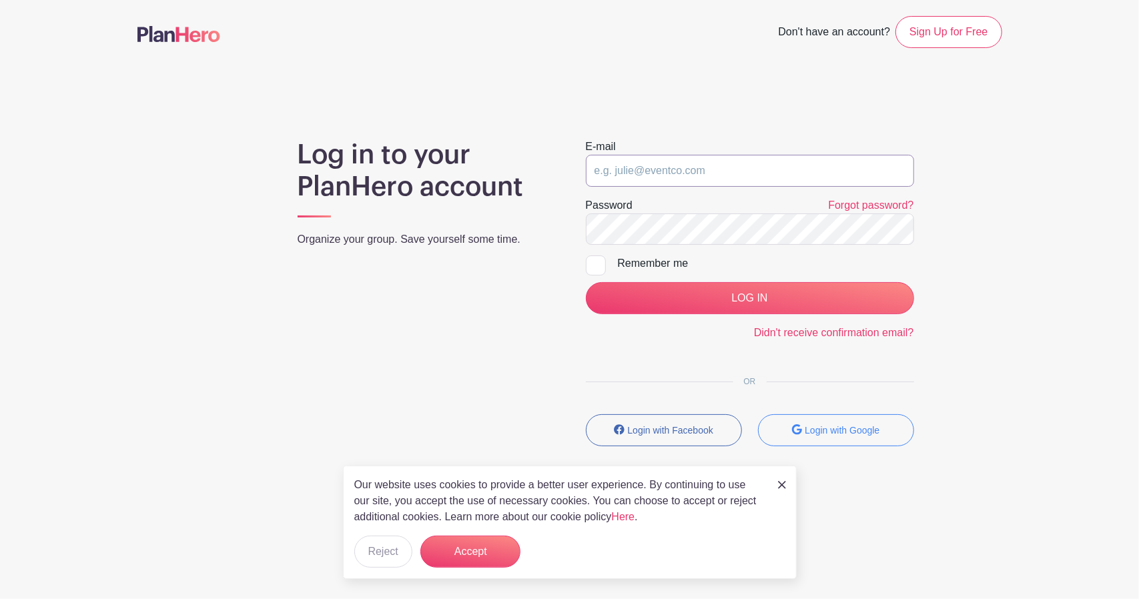
type input "[PERSON_NAME][EMAIL_ADDRESS][DOMAIN_NAME]"
click at [590, 264] on div at bounding box center [596, 265] width 20 height 20
click at [590, 264] on input "Remember me" at bounding box center [590, 259] width 9 height 9
checkbox input "true"
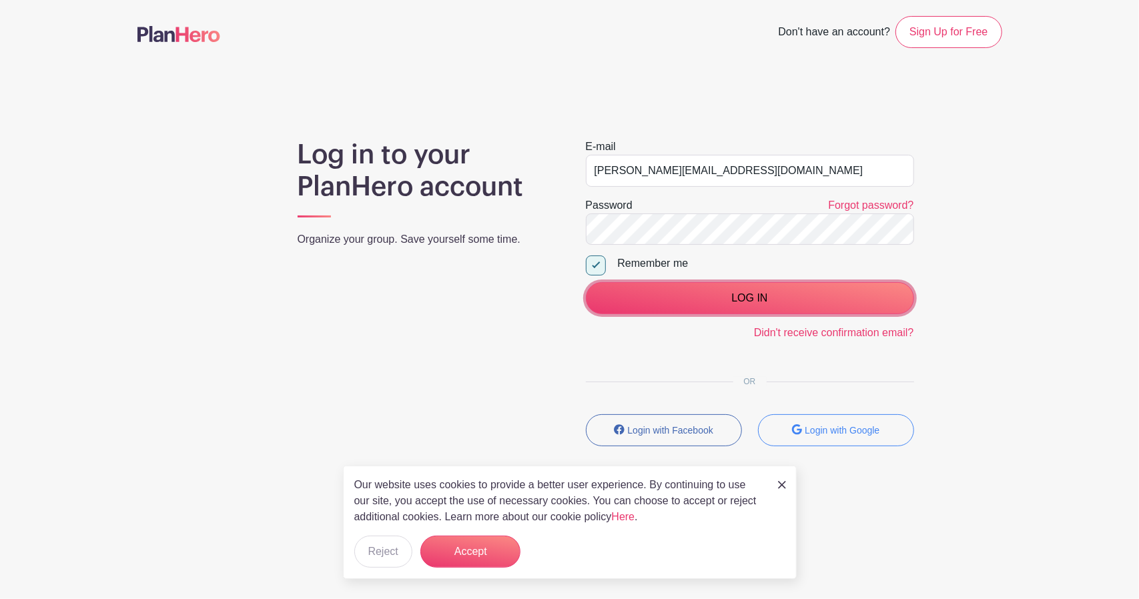
click at [686, 293] on input "LOG IN" at bounding box center [750, 298] width 328 height 32
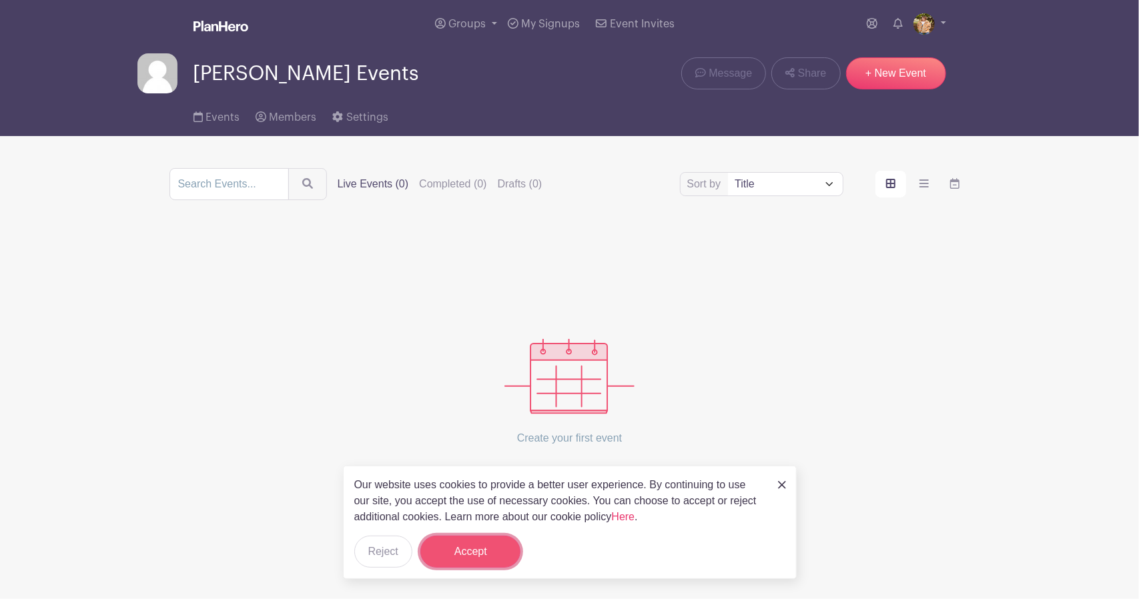
click at [476, 554] on button "Accept" at bounding box center [470, 552] width 100 height 32
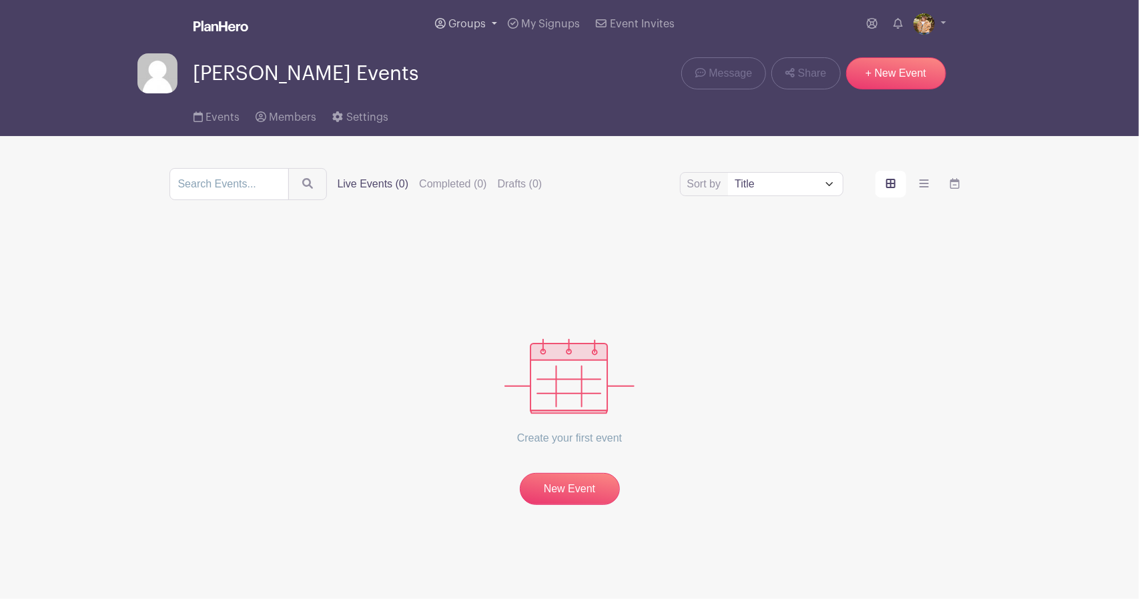
click at [458, 24] on span "Groups" at bounding box center [466, 24] width 37 height 11
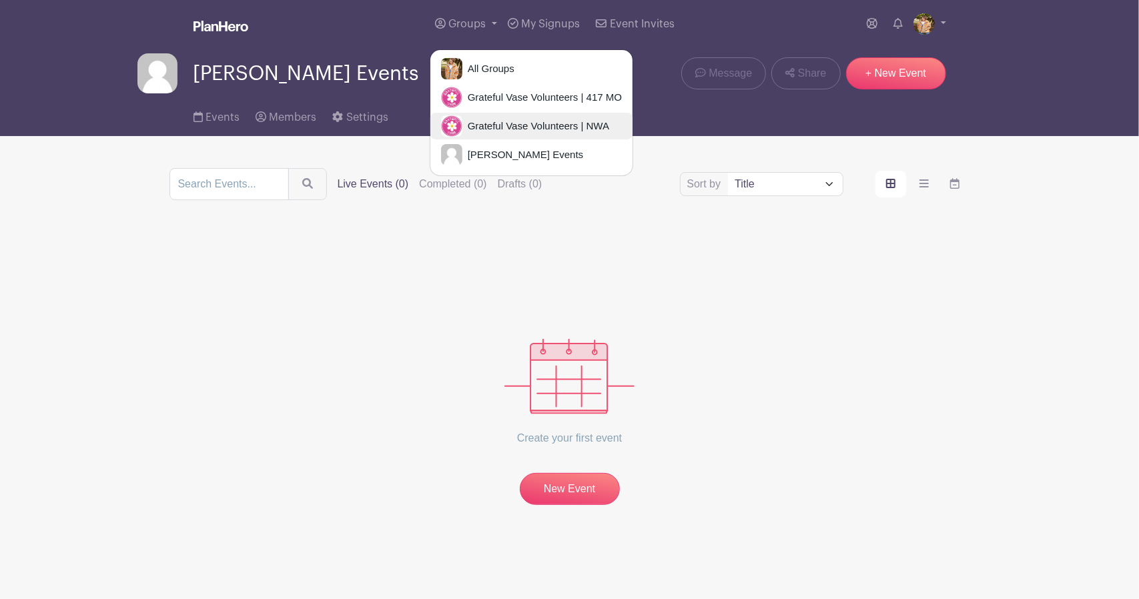
click at [518, 133] on link "Grateful Vase Volunteers | NWA" at bounding box center [531, 126] width 202 height 27
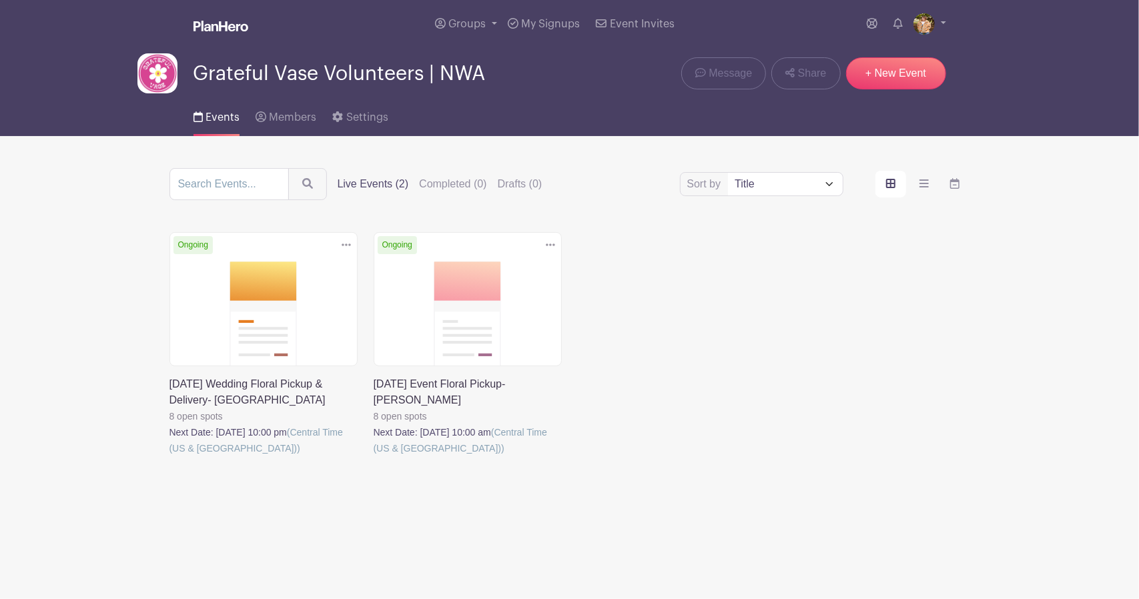
click at [374, 456] on link at bounding box center [374, 456] width 0 height 0
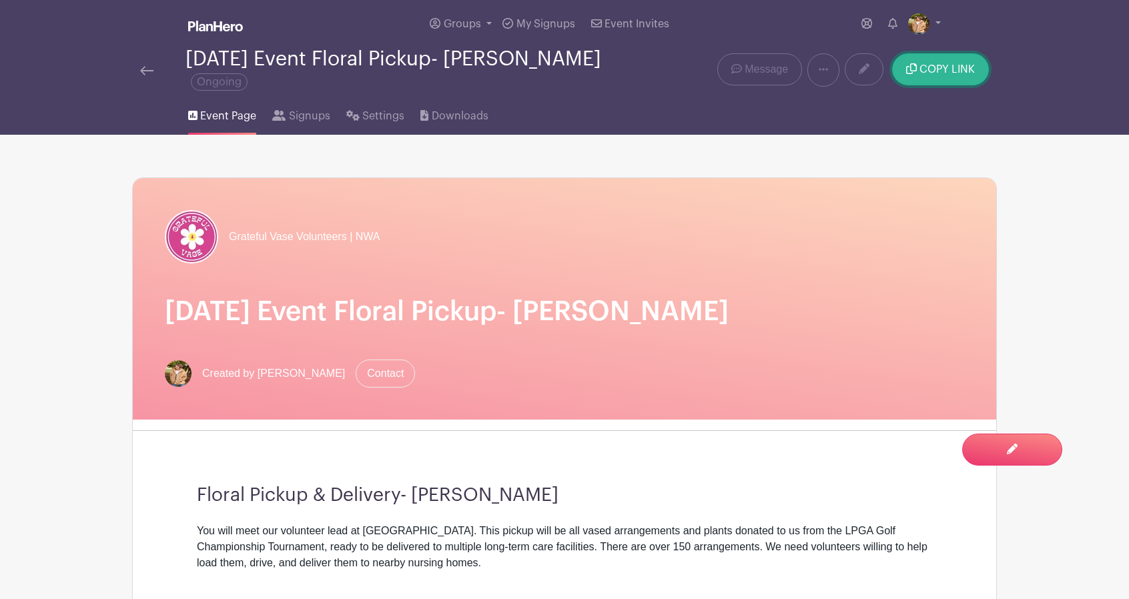
click at [945, 67] on span "COPY LINK" at bounding box center [946, 69] width 55 height 11
click at [145, 66] on img at bounding box center [146, 70] width 13 height 9
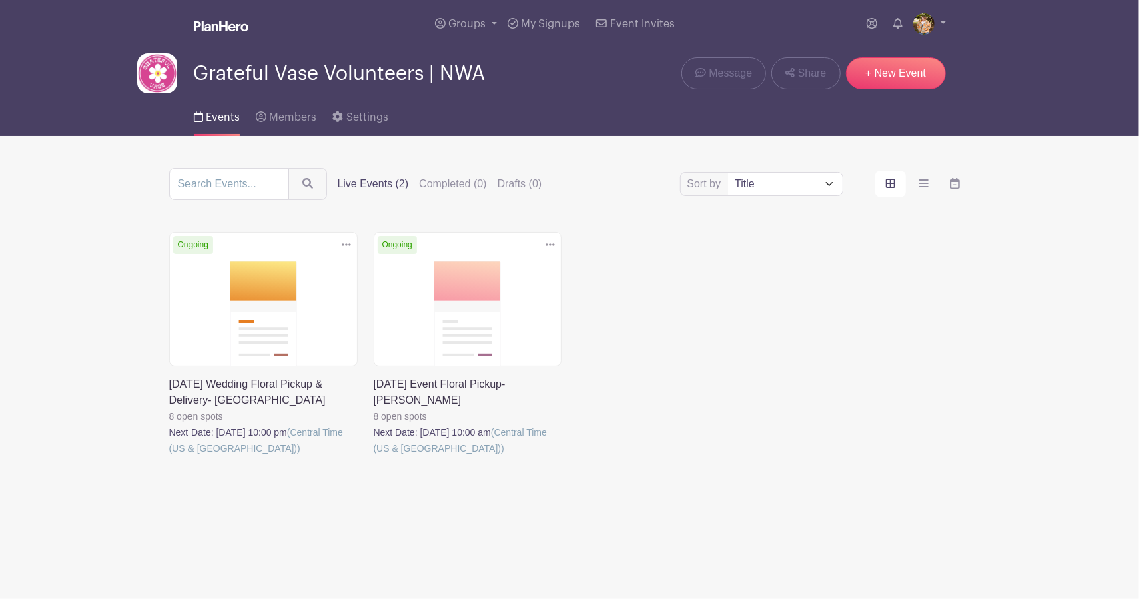
click at [169, 456] on link at bounding box center [169, 456] width 0 height 0
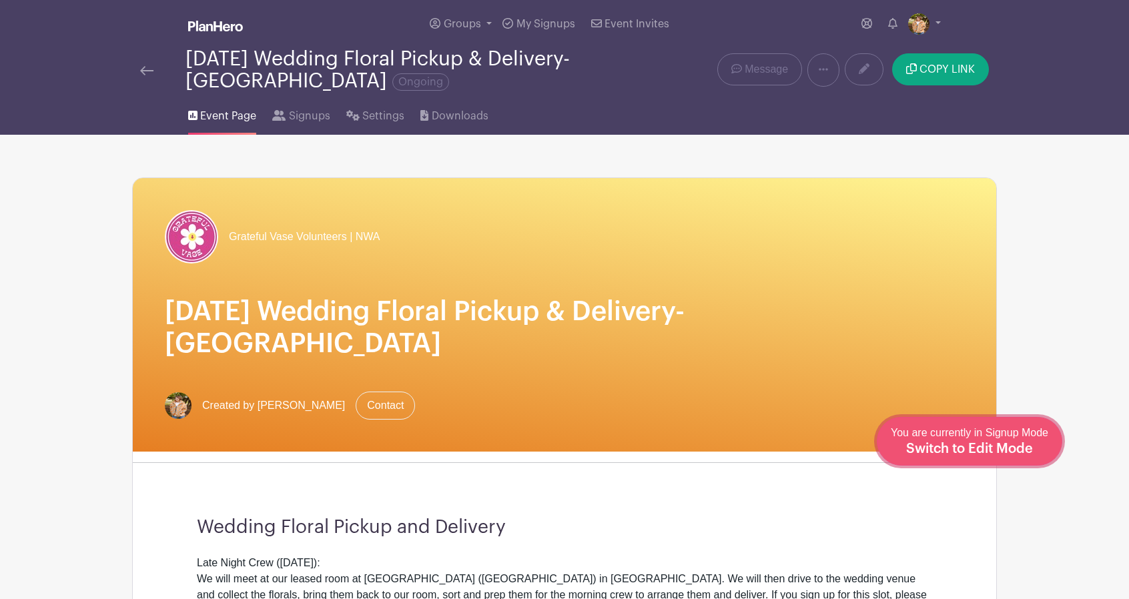
click at [1009, 452] on span "Switch to Edit Mode" at bounding box center [969, 448] width 127 height 13
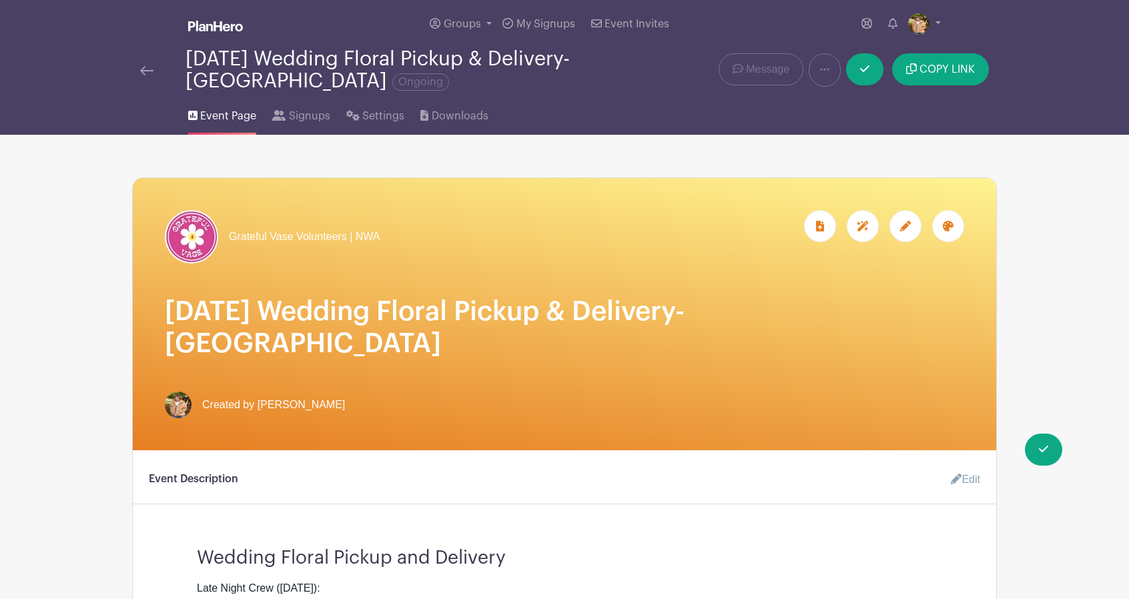
drag, startPoint x: 232, startPoint y: 305, endPoint x: 218, endPoint y: 312, distance: 15.5
click at [229, 306] on h1 "8-24-25 Wedding Floral Pickup & Delivery- Fayetteville" at bounding box center [564, 328] width 799 height 64
click at [914, 228] on div at bounding box center [905, 226] width 32 height 32
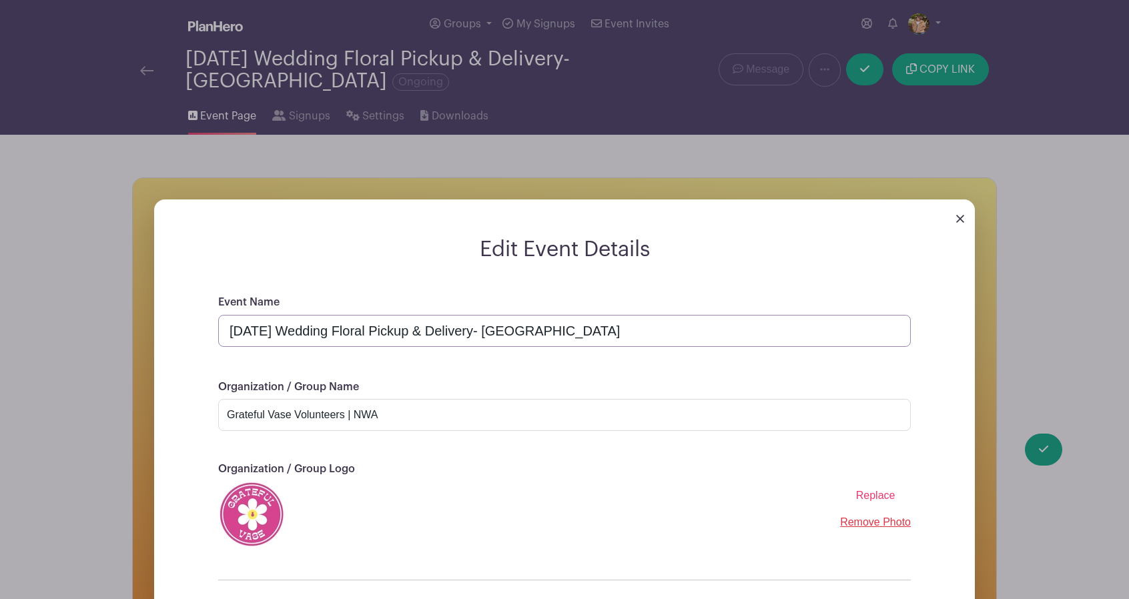
drag, startPoint x: 276, startPoint y: 328, endPoint x: 212, endPoint y: 329, distance: 64.0
click at [212, 329] on div "Event Name 8-24-25 Wedding Floral Pickup & Delivery- Fayetteville Organization …" at bounding box center [564, 485] width 756 height 382
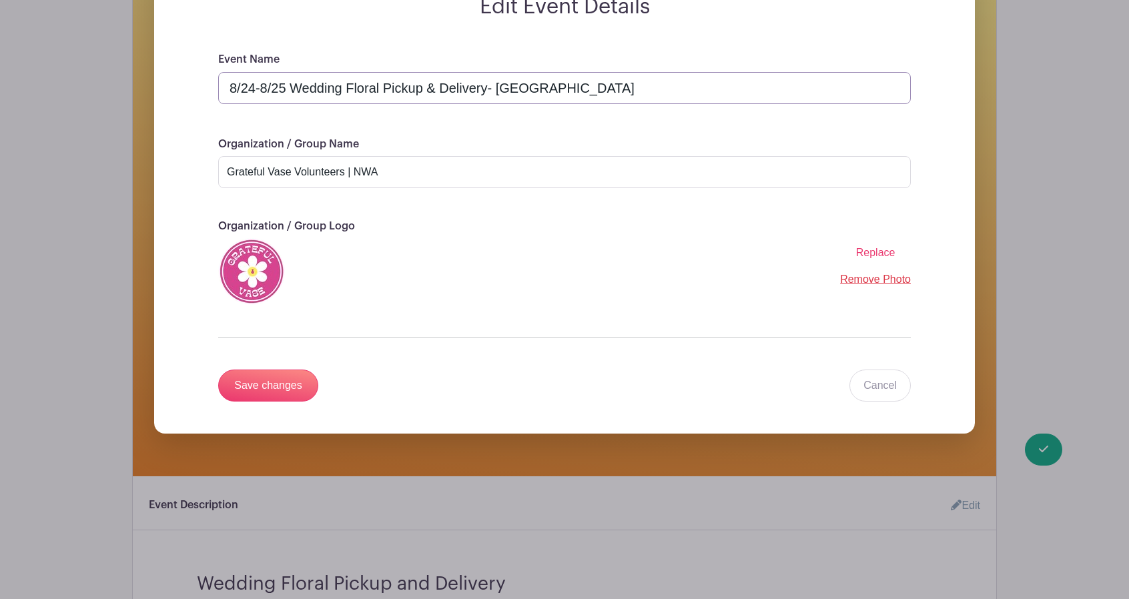
scroll to position [267, 0]
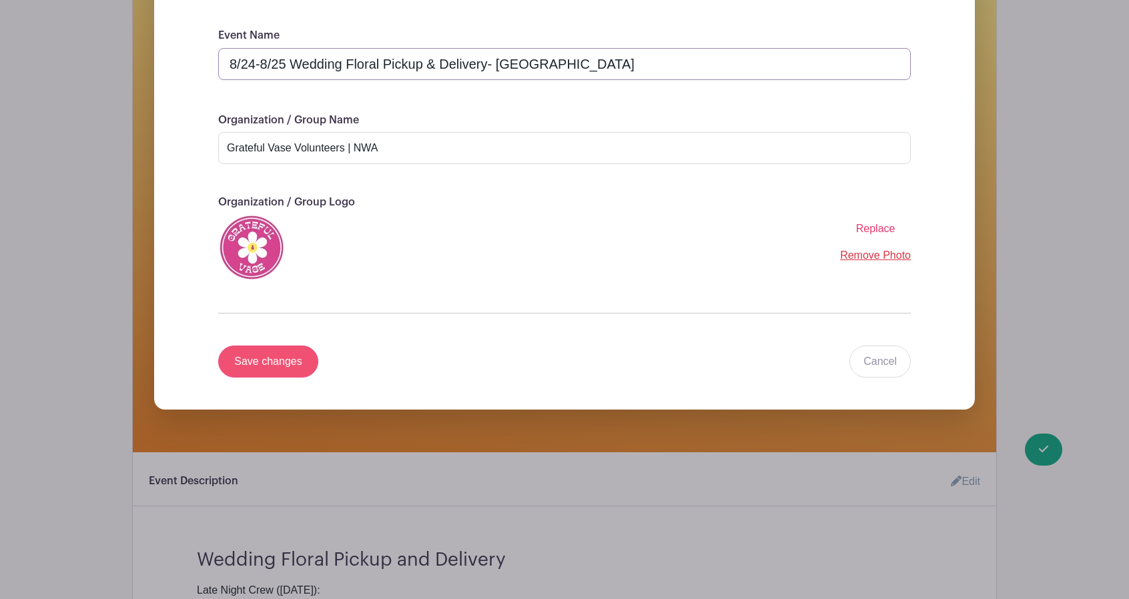
type input "8/24-8/25 Wedding Floral Pickup & Delivery- Fayetteville"
click at [267, 366] on input "Save changes" at bounding box center [268, 362] width 100 height 32
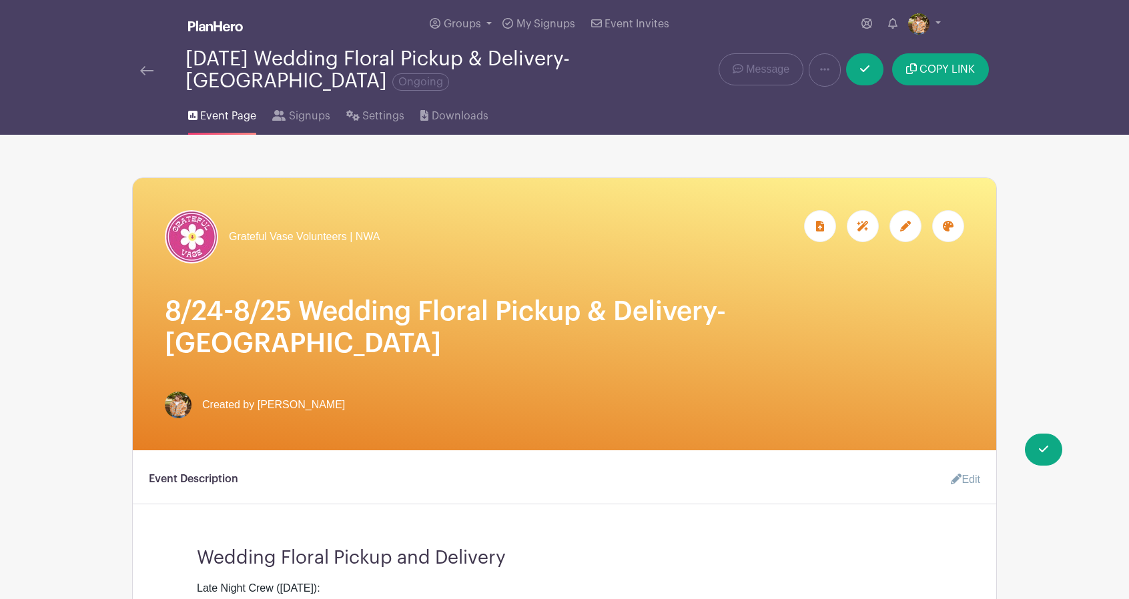
click at [142, 71] on img at bounding box center [146, 70] width 13 height 9
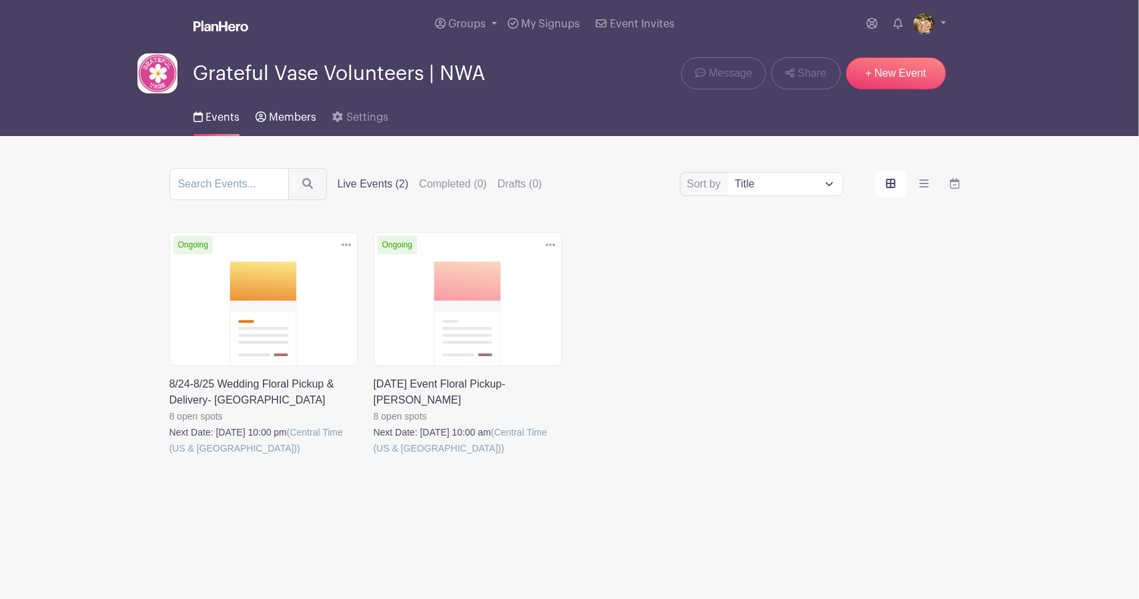
click at [292, 119] on span "Members" at bounding box center [292, 117] width 47 height 11
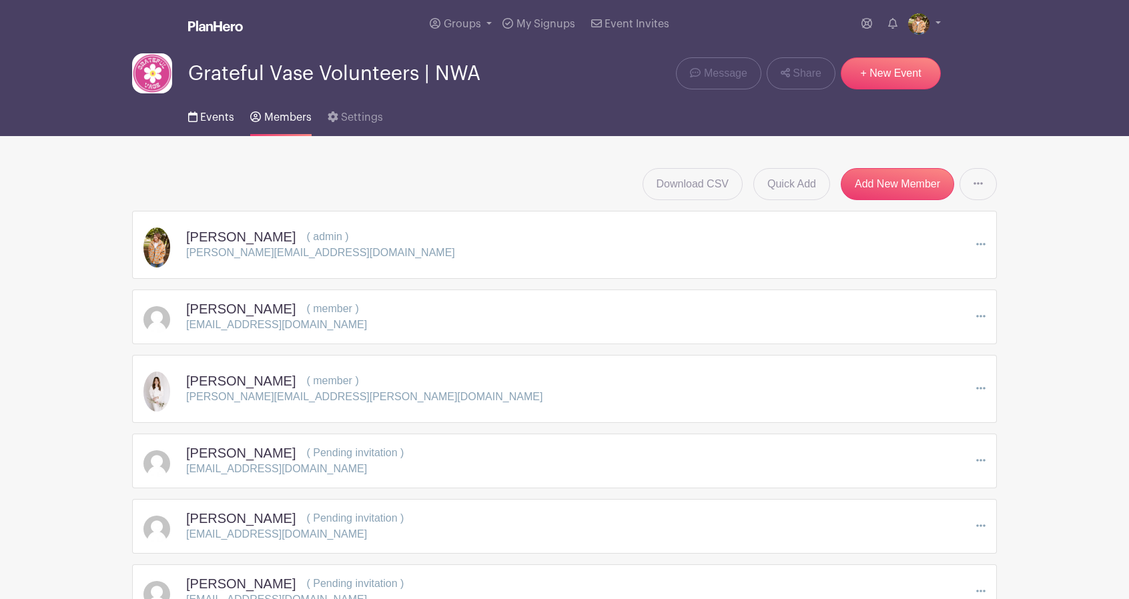
click at [221, 122] on span "Events" at bounding box center [217, 117] width 34 height 11
